Goal: Information Seeking & Learning: Learn about a topic

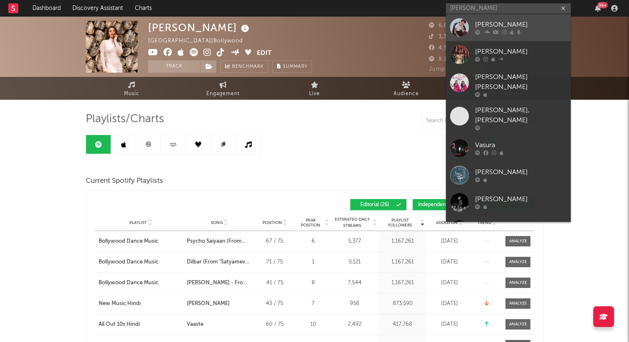
type input "[PERSON_NAME]"
click at [497, 25] on div "[PERSON_NAME]" at bounding box center [521, 25] width 92 height 10
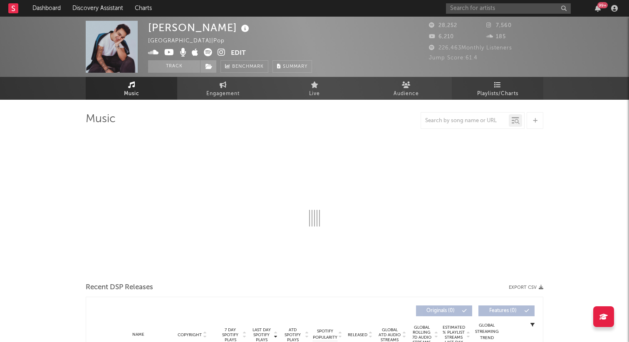
click at [498, 97] on span "Playlists/Charts" at bounding box center [497, 94] width 41 height 10
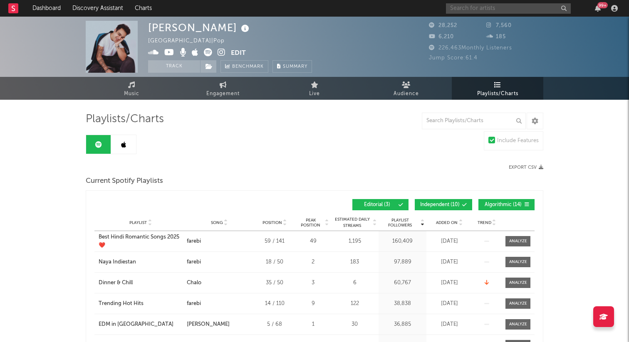
click at [489, 9] on input "text" at bounding box center [508, 8] width 125 height 10
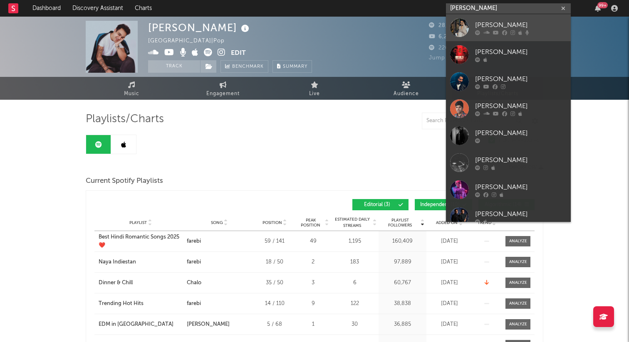
type input "[PERSON_NAME]"
click at [531, 36] on link "[PERSON_NAME]" at bounding box center [508, 27] width 125 height 27
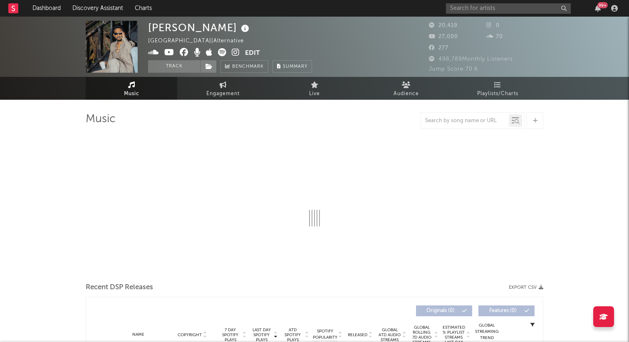
select select "6m"
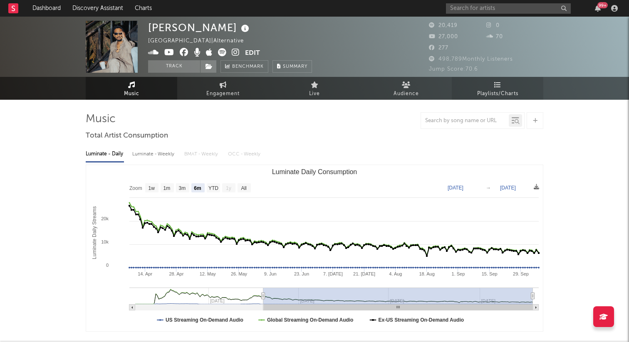
click at [486, 89] on span "Playlists/Charts" at bounding box center [497, 94] width 41 height 10
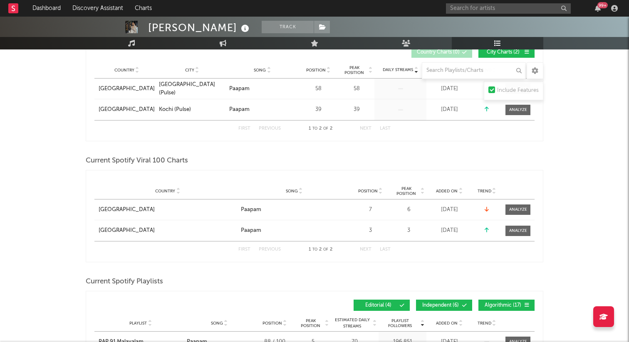
scroll to position [152, 0]
